Goal: Go to known website: Access a specific website the user already knows

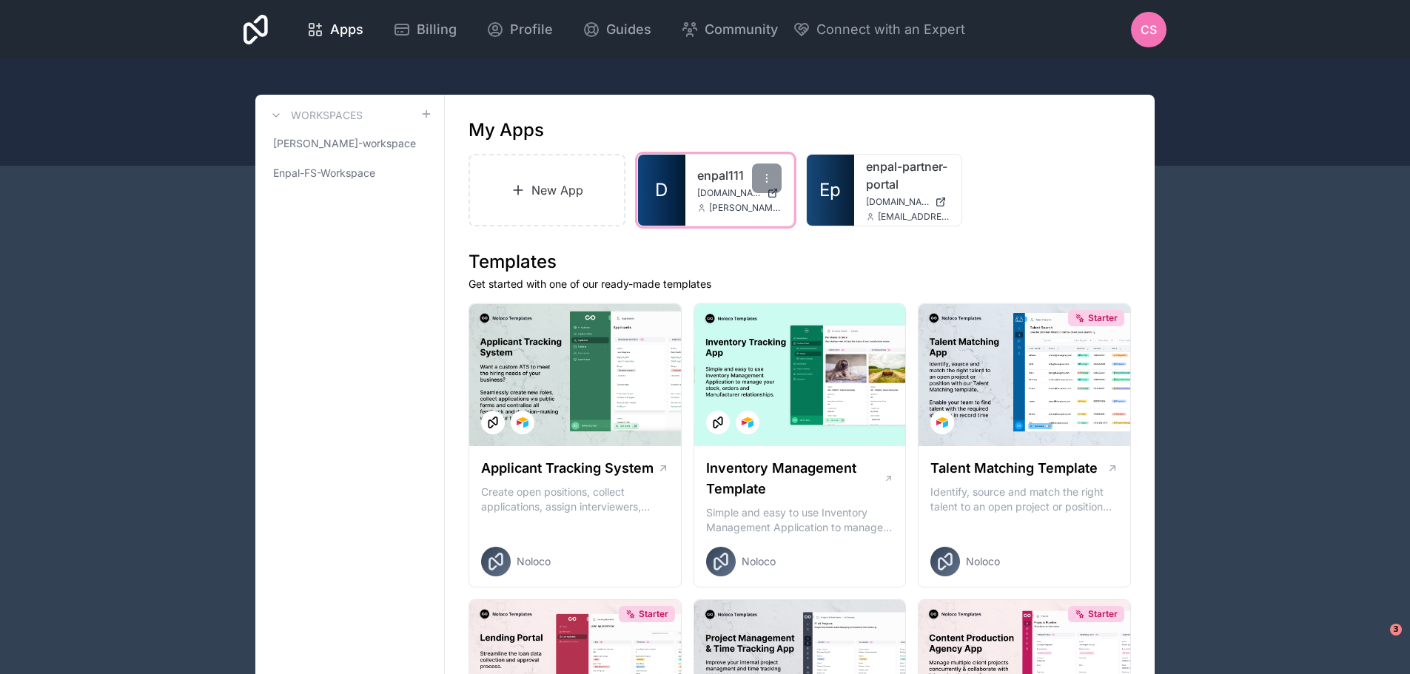
click at [714, 177] on link "enpal111" at bounding box center [739, 176] width 84 height 18
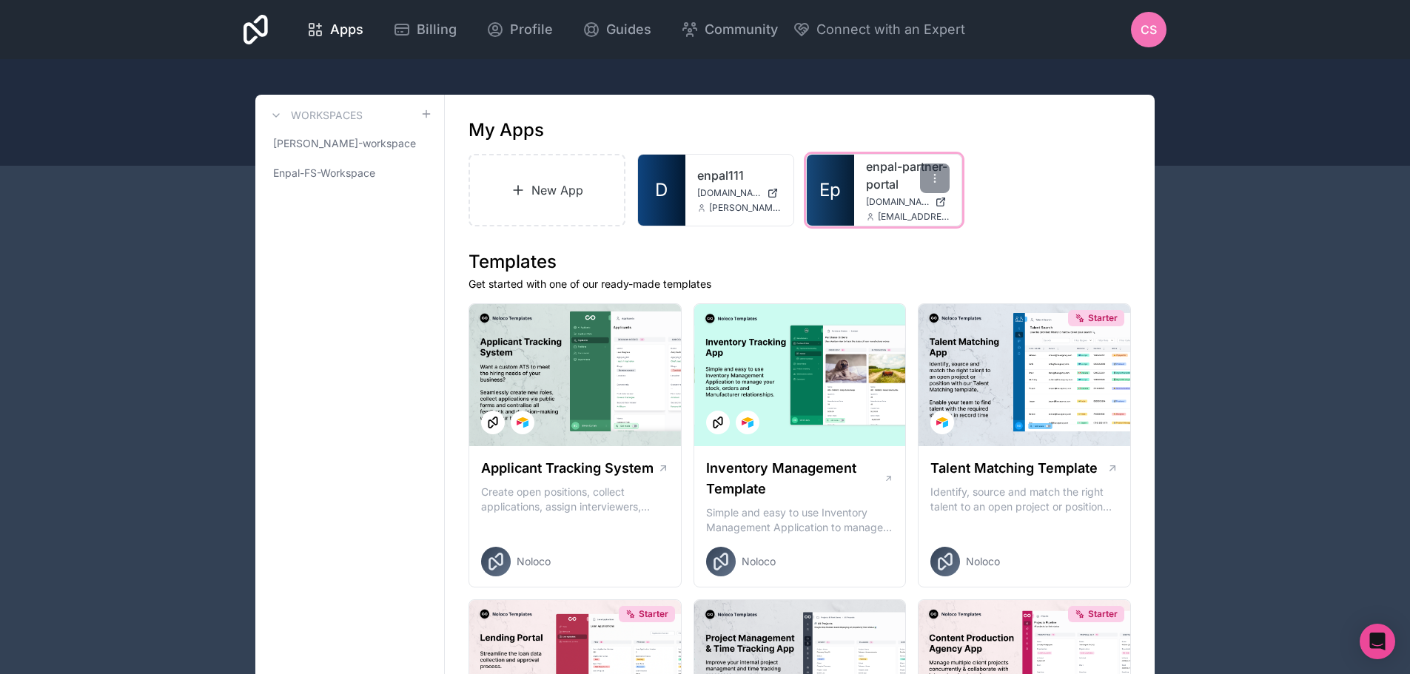
click at [874, 182] on link "enpal-partner-portal" at bounding box center [908, 176] width 84 height 36
